Goal: Register for event/course

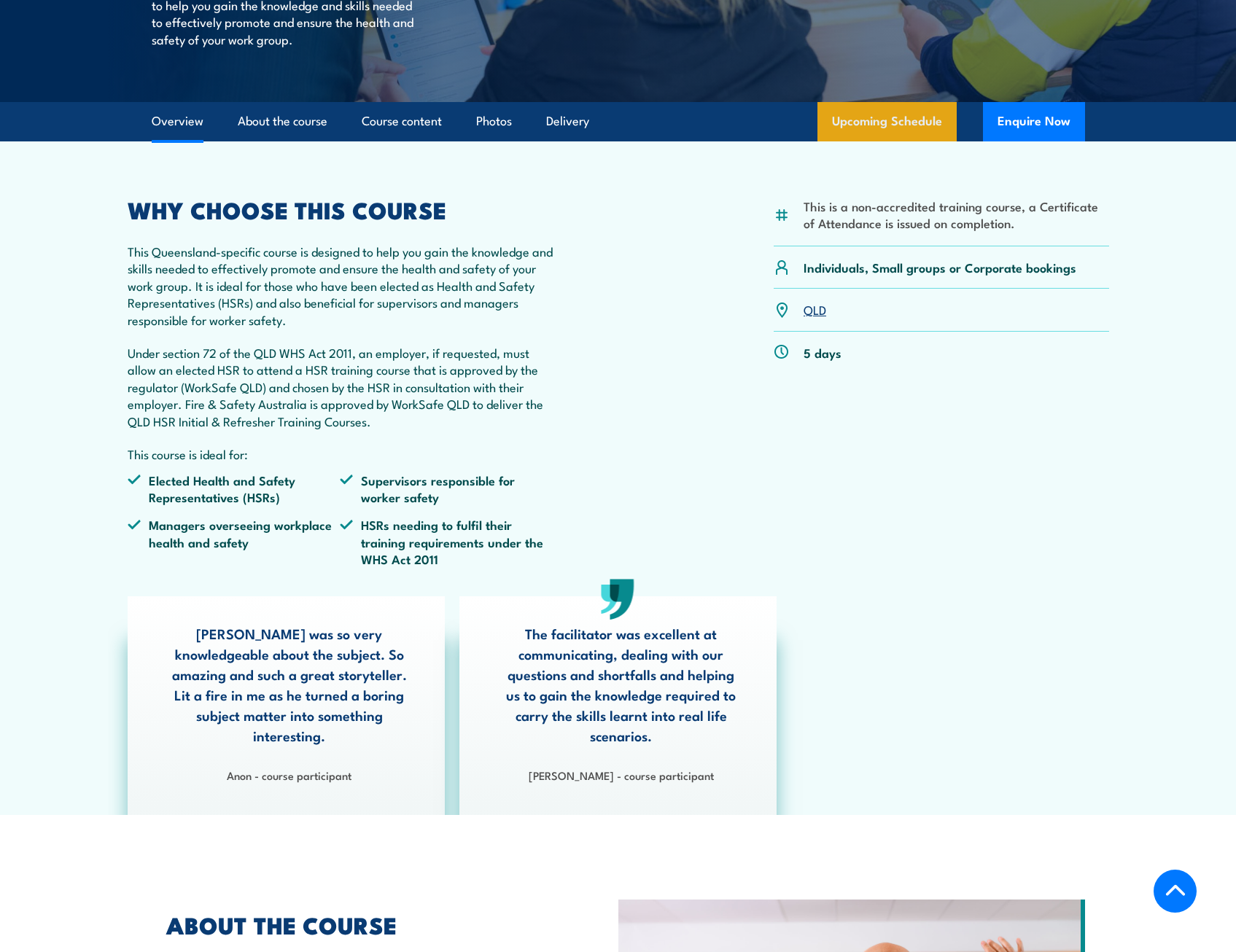
click at [867, 121] on link "Upcoming Schedule" at bounding box center [887, 122] width 139 height 39
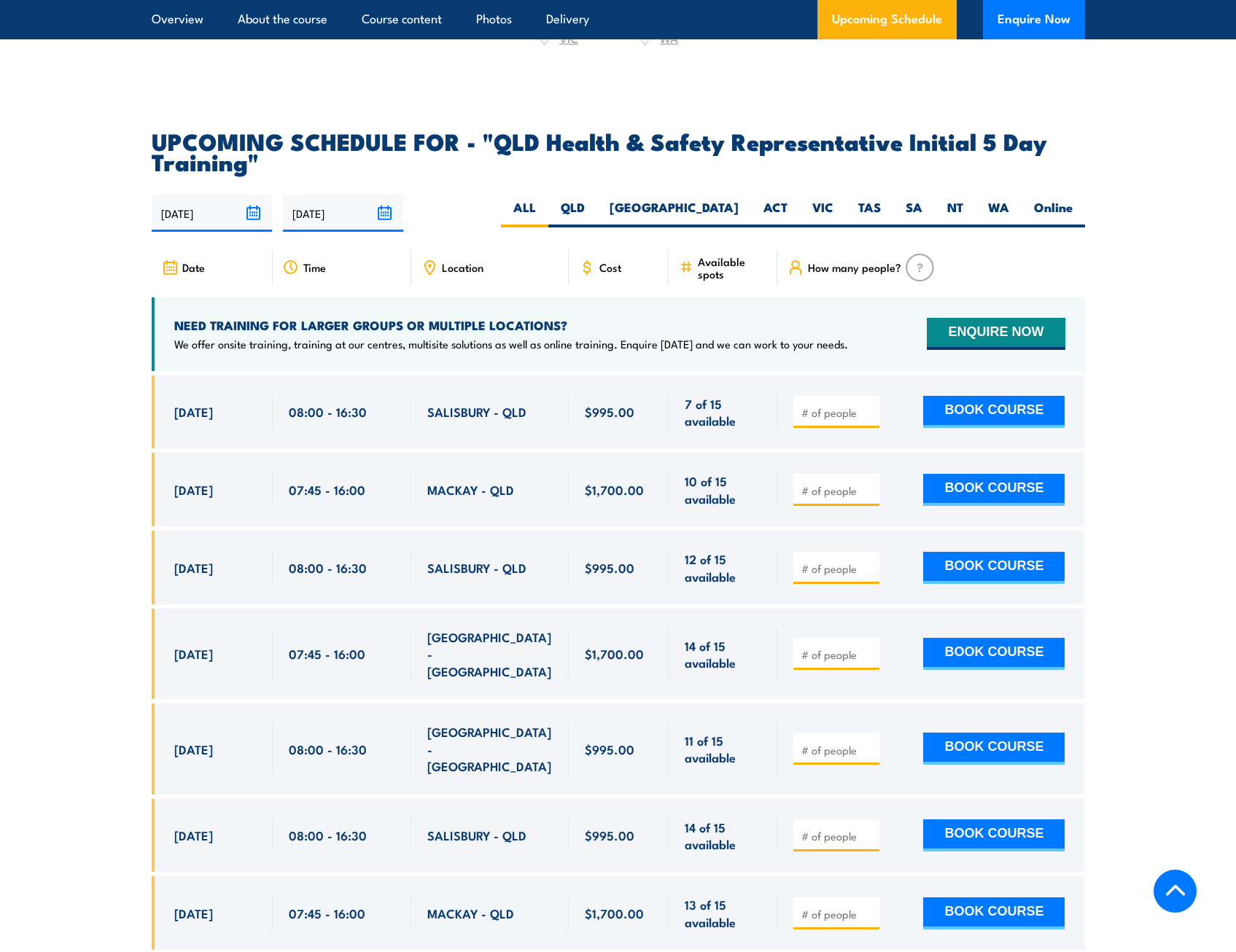
scroll to position [2597, 0]
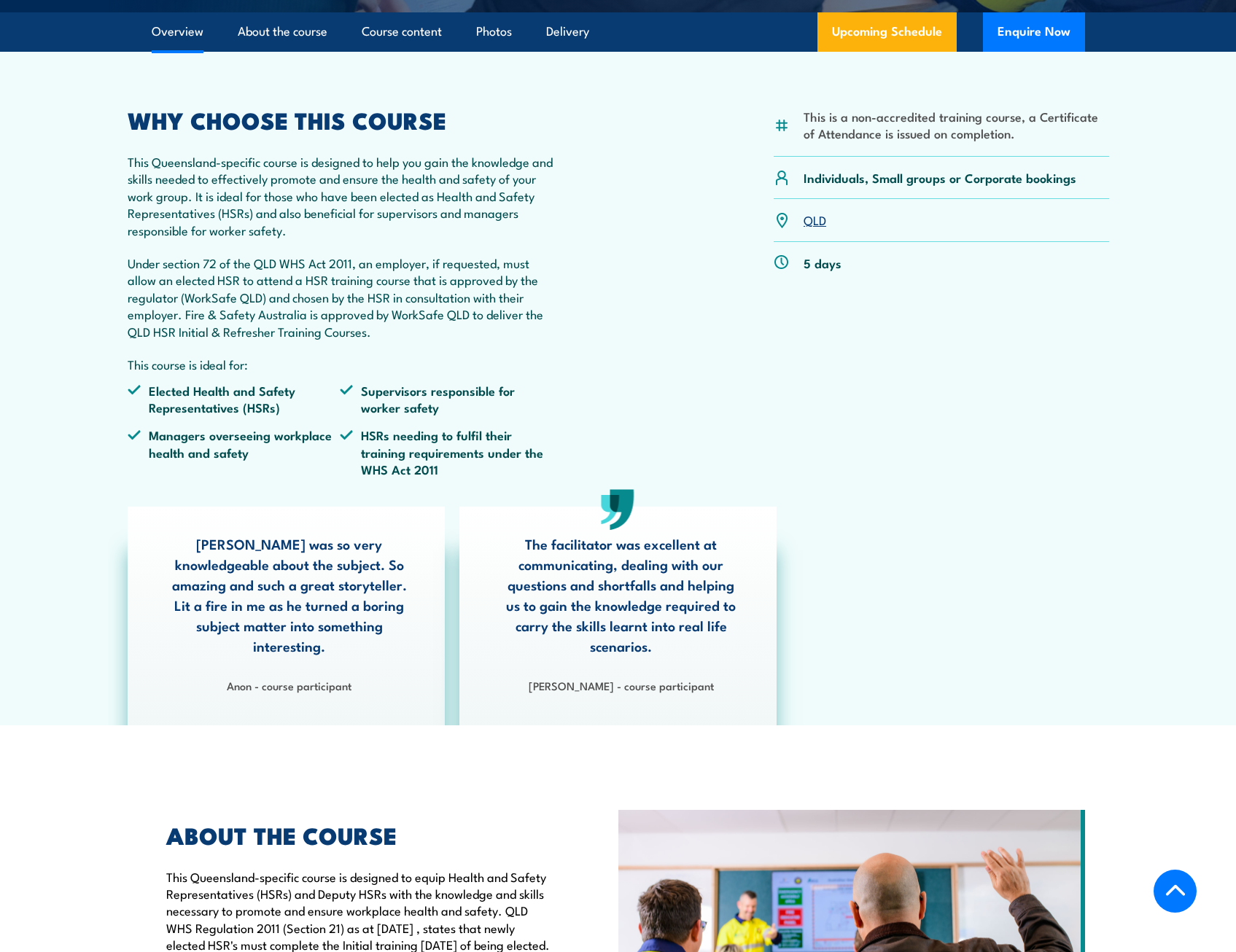
scroll to position [365, 0]
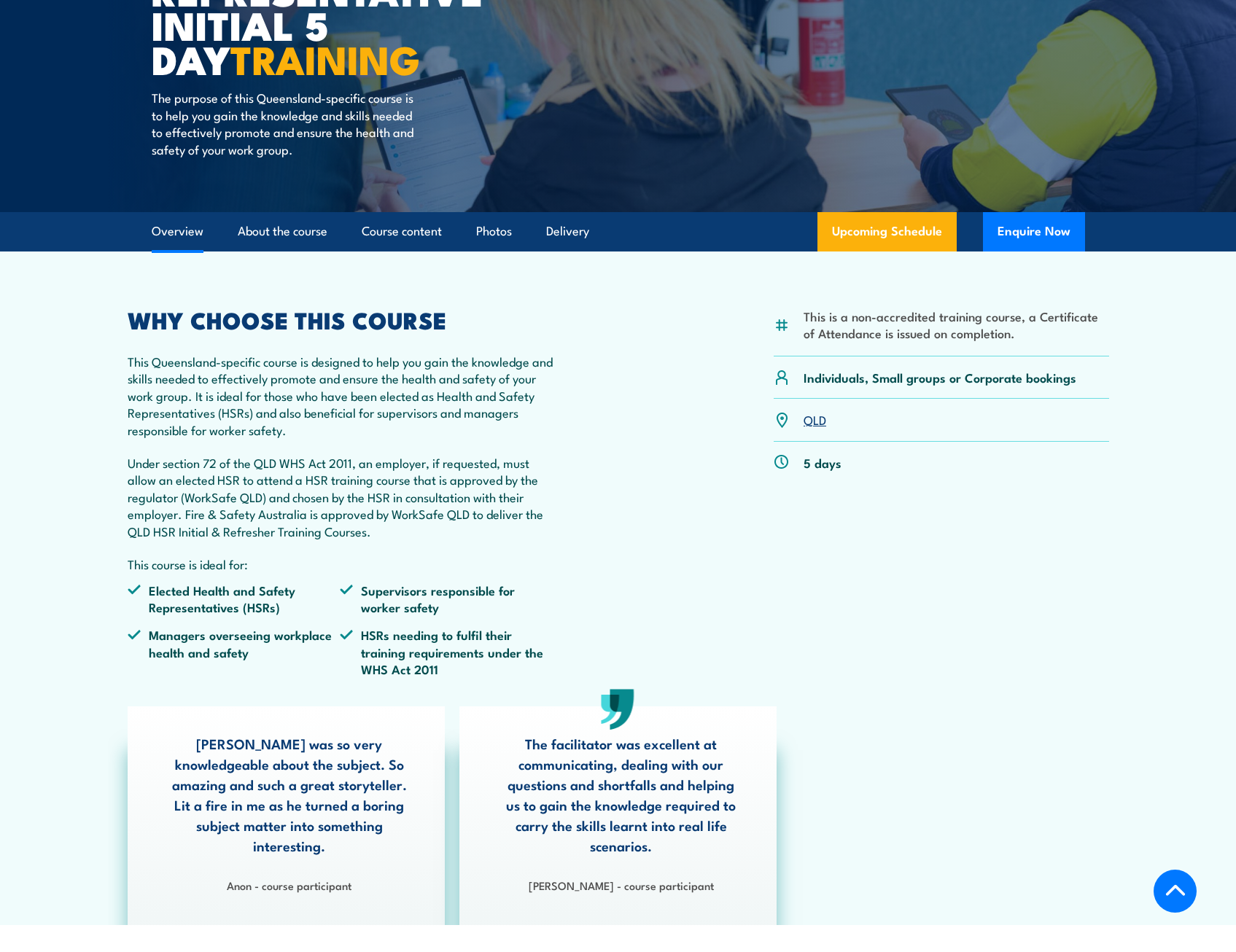
scroll to position [365, 0]
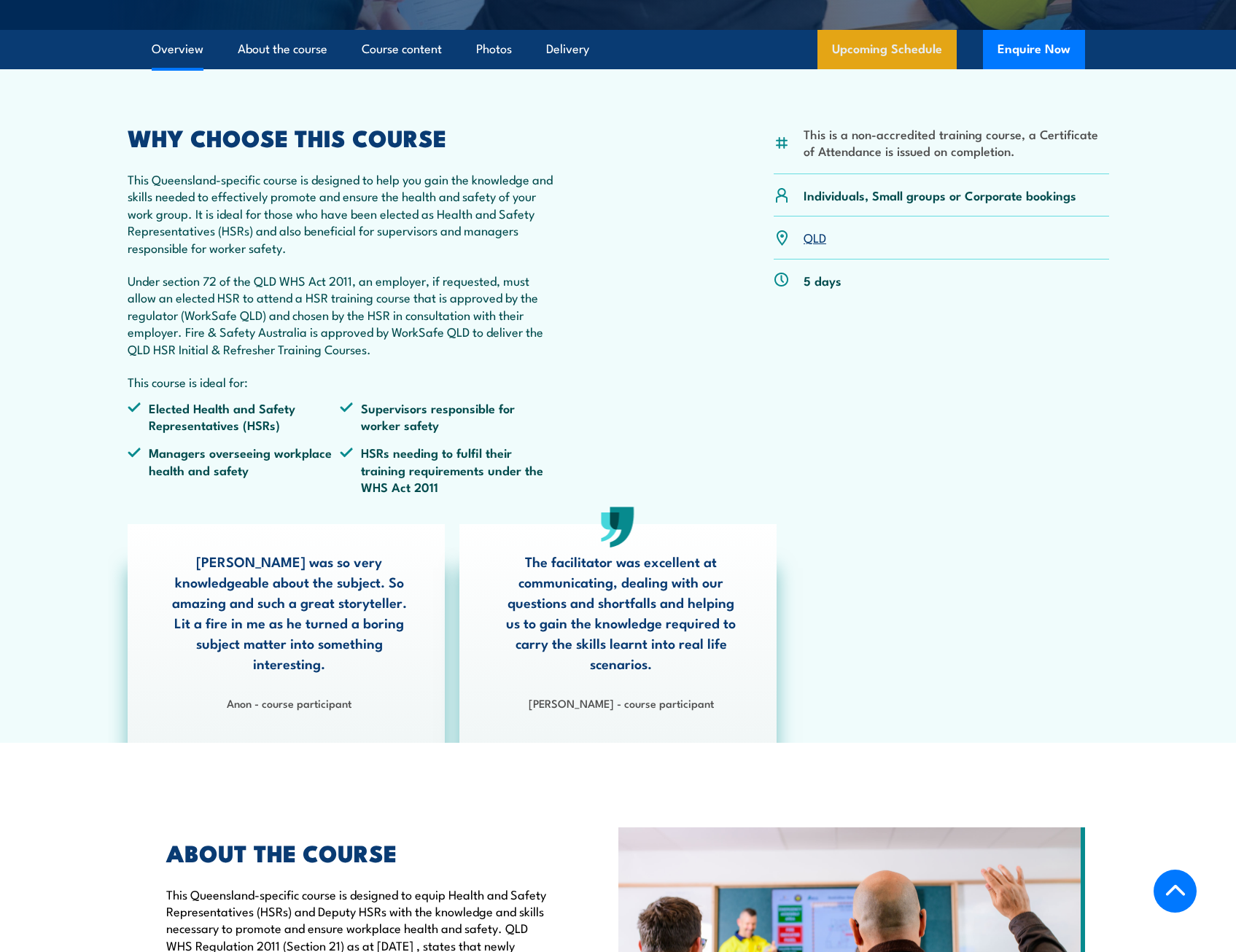
click at [885, 56] on link "Upcoming Schedule" at bounding box center [887, 50] width 139 height 39
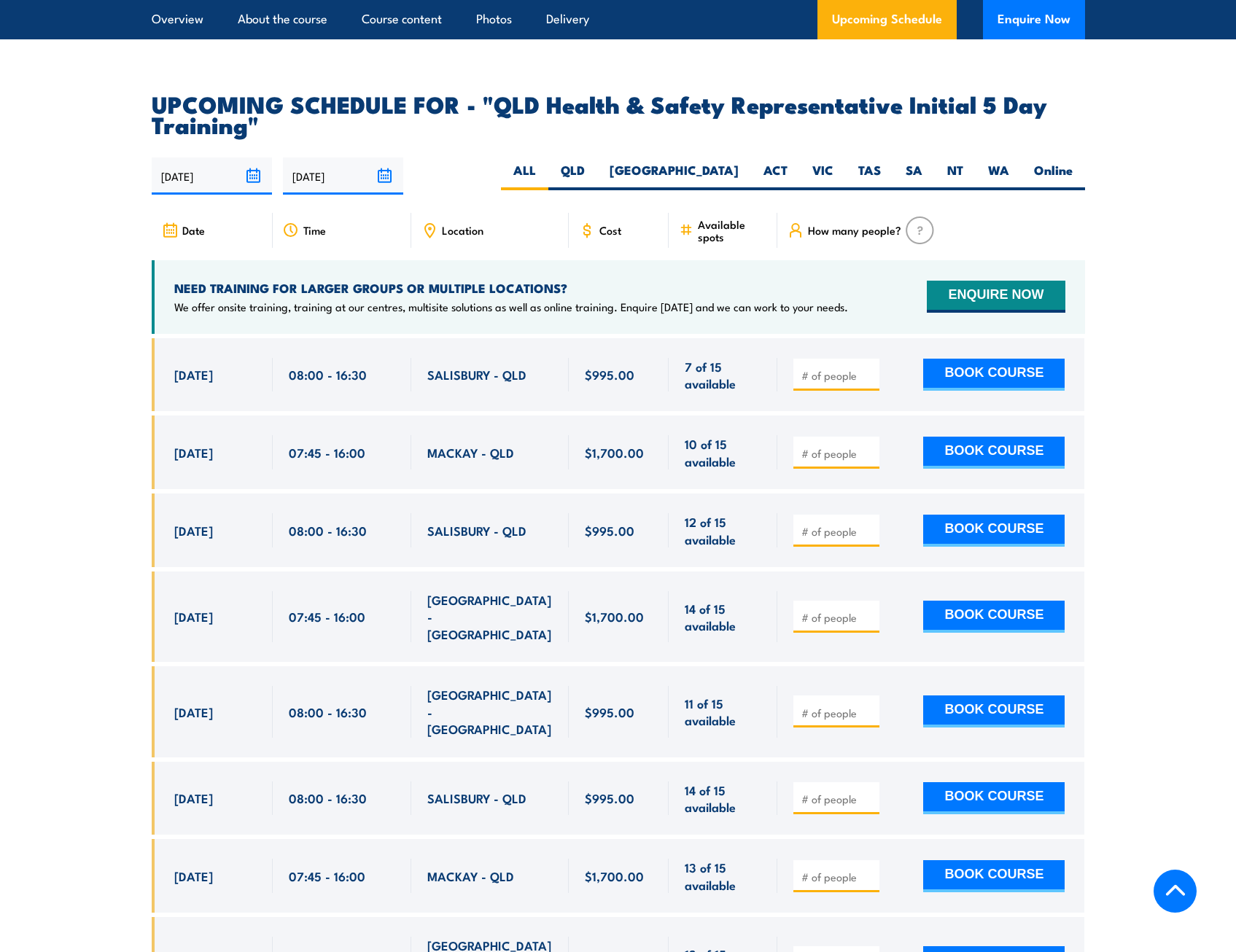
scroll to position [2597, 0]
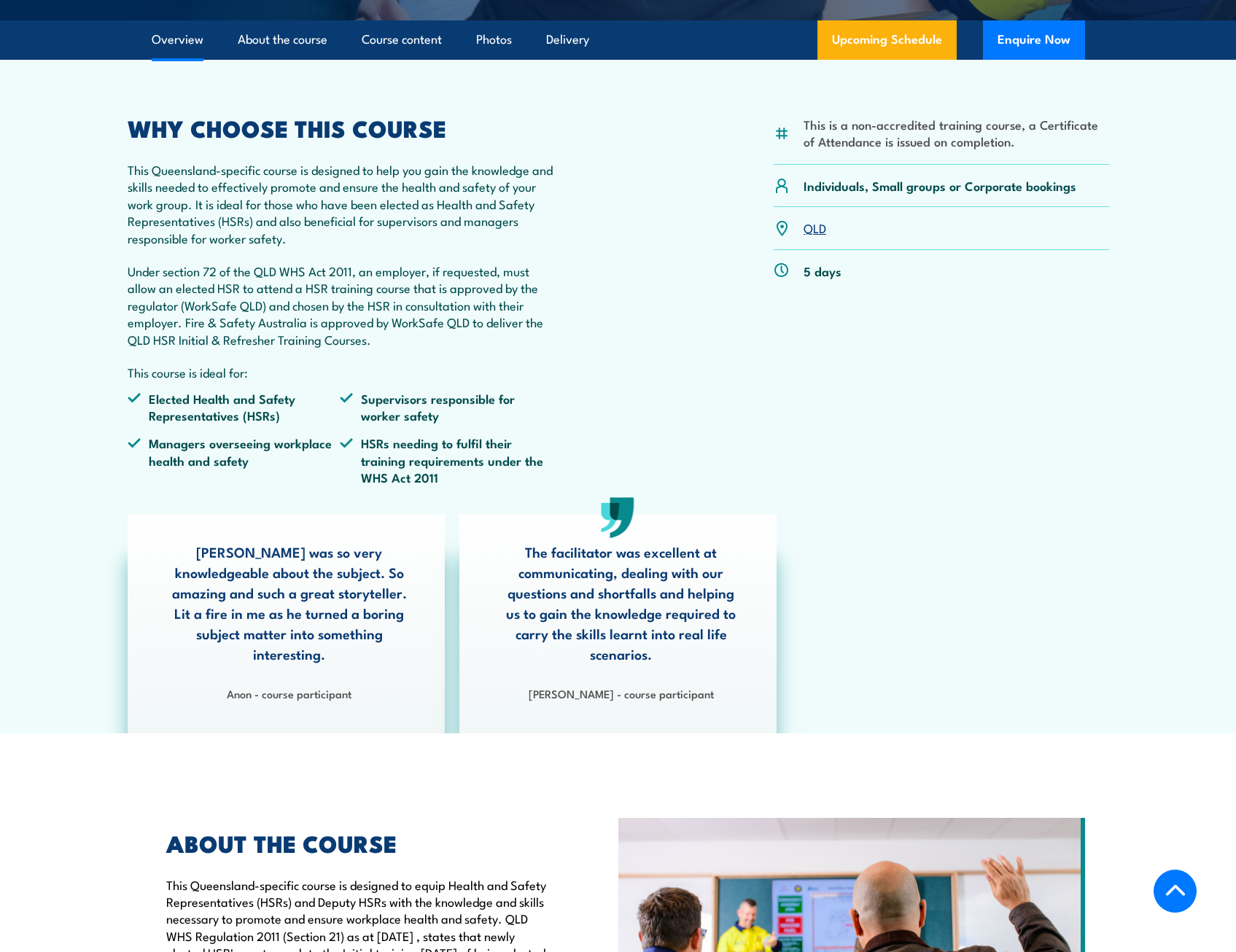
scroll to position [438, 0]
